Goal: Transaction & Acquisition: Download file/media

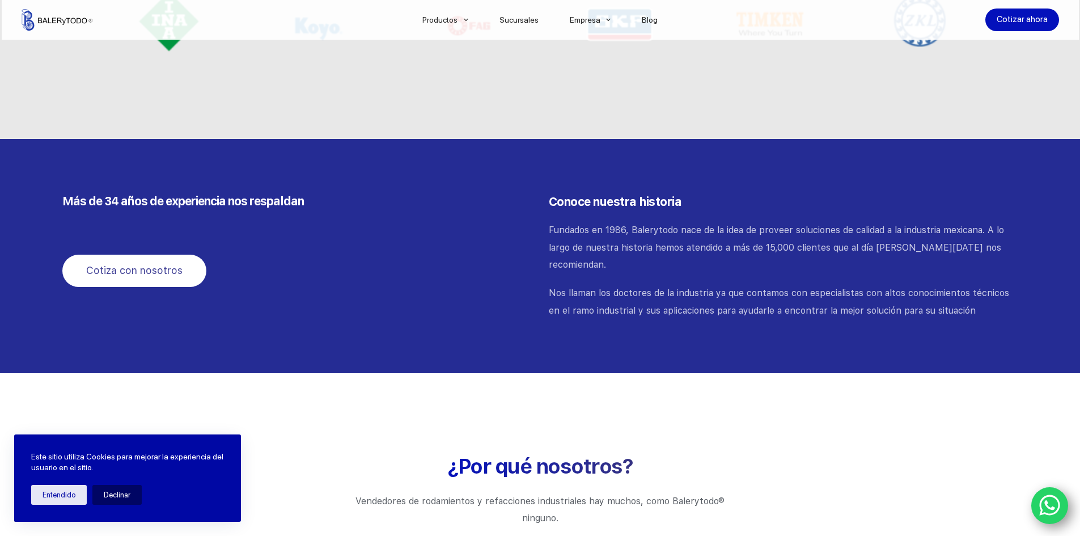
scroll to position [1010, 0]
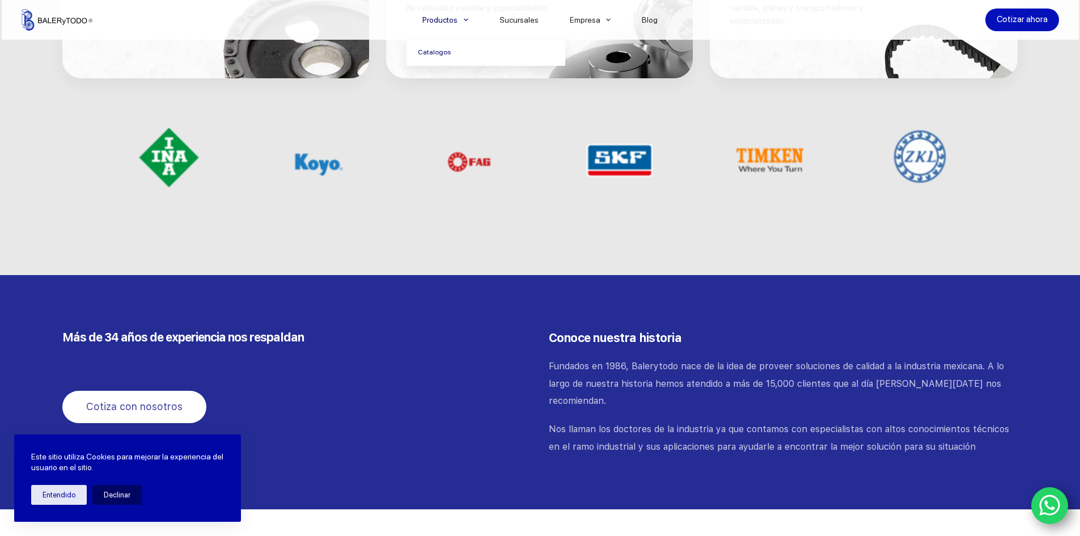
click at [452, 58] on link "Catalogos" at bounding box center [485, 53] width 159 height 26
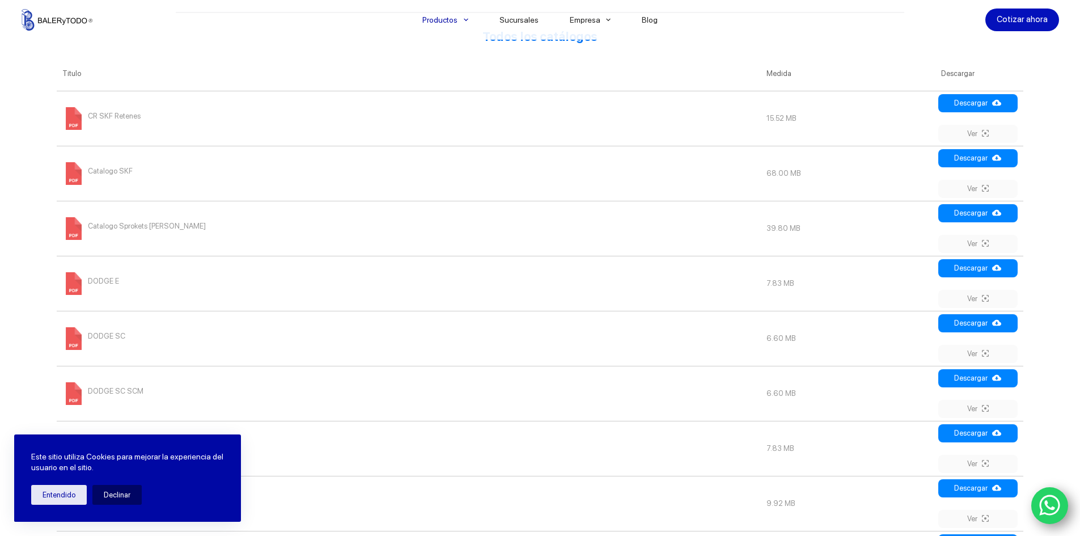
scroll to position [510, 0]
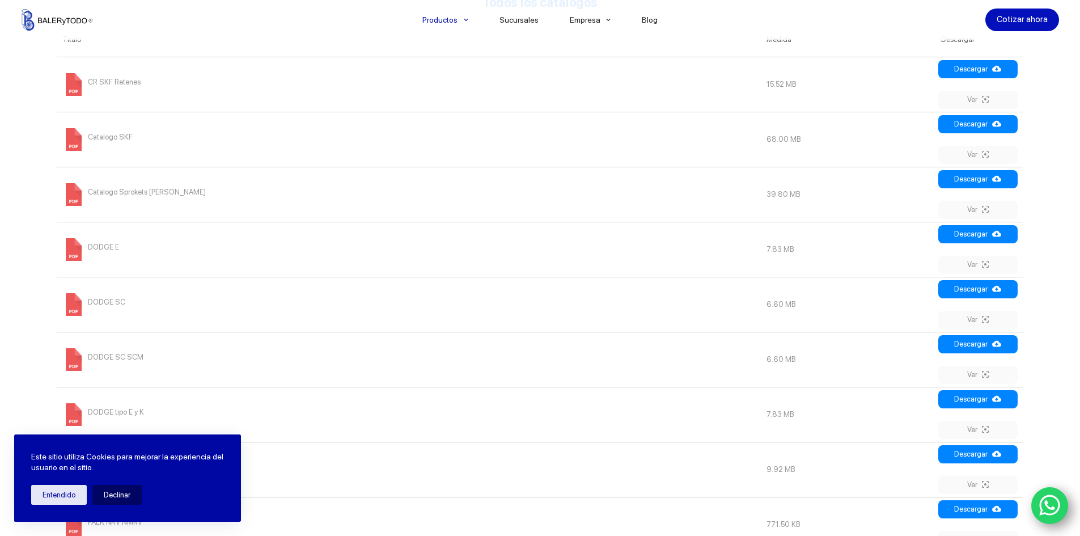
click at [120, 135] on span "Catalogo SKF" at bounding box center [110, 137] width 45 height 18
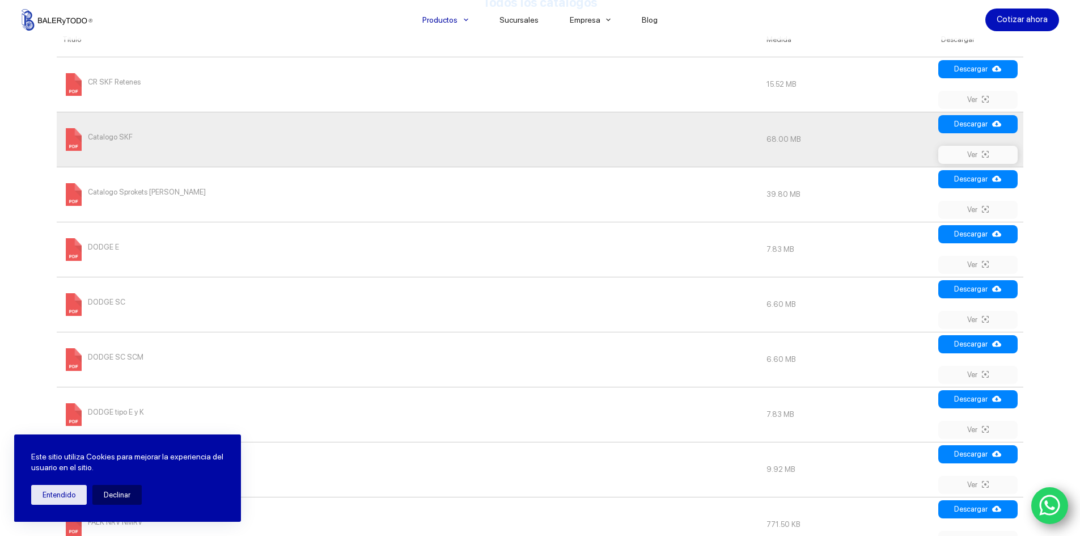
click at [988, 154] on icon at bounding box center [985, 154] width 7 height 9
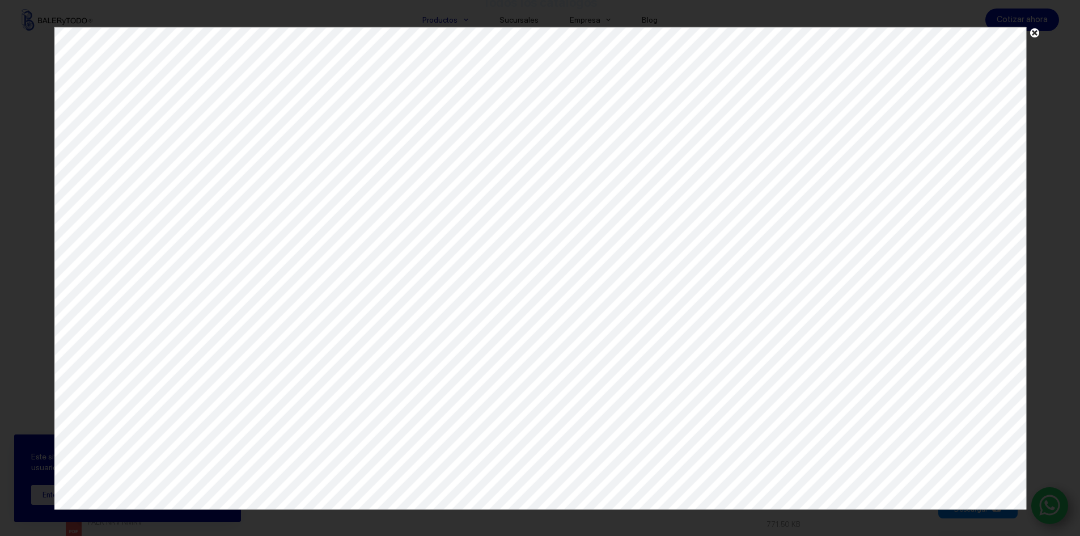
scroll to position [0, 0]
